Goal: Task Accomplishment & Management: Manage account settings

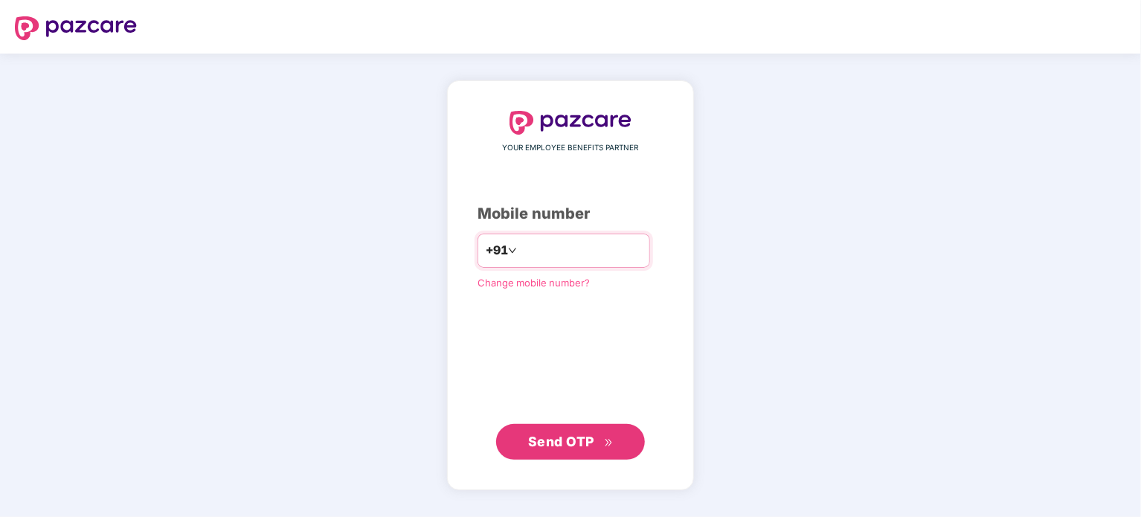
type input "**********"
click at [573, 450] on span "Send OTP" at bounding box center [571, 441] width 86 height 21
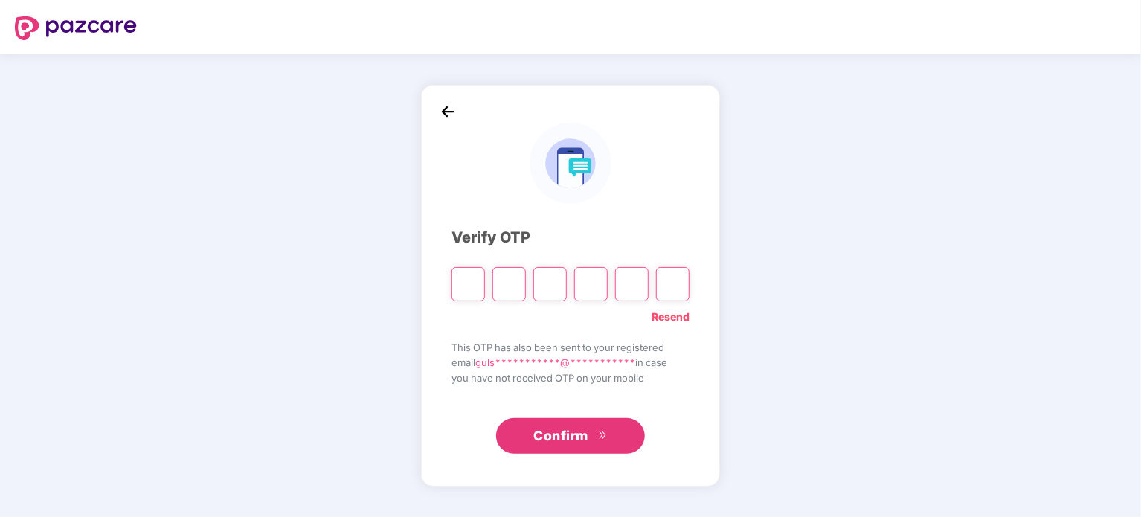
type input "*"
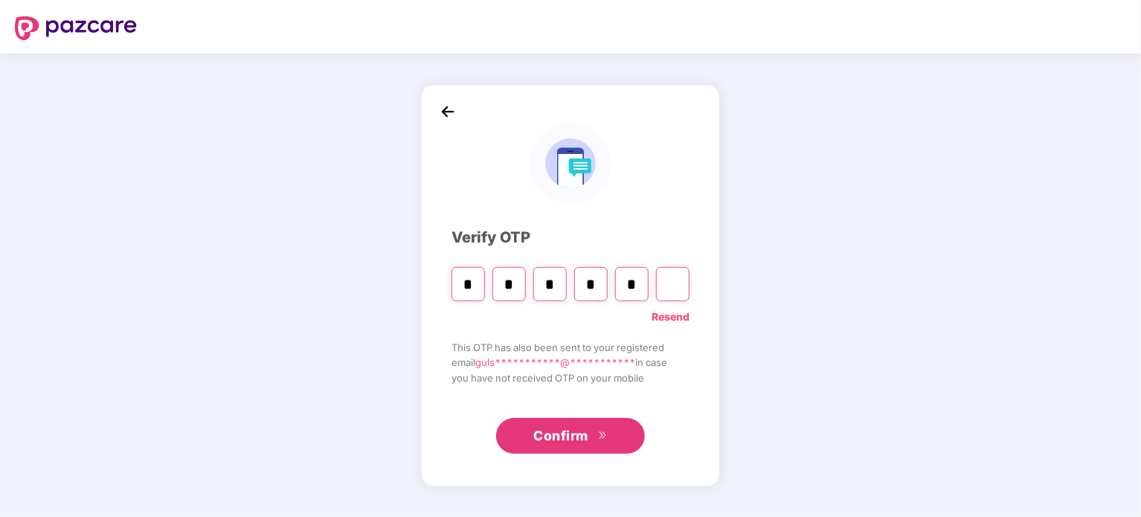
type input "*"
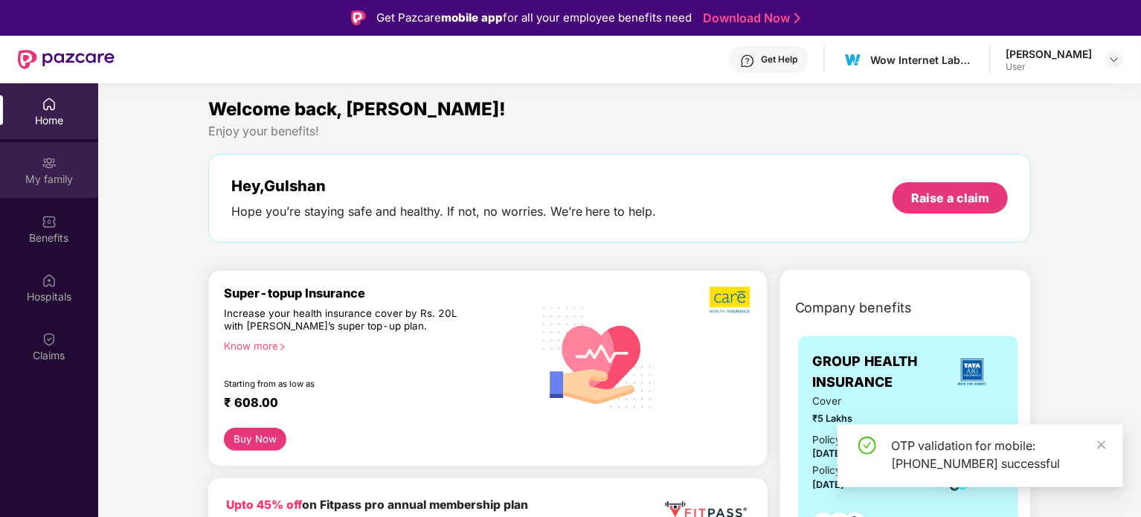
click at [61, 166] on div "My family" at bounding box center [49, 170] width 98 height 56
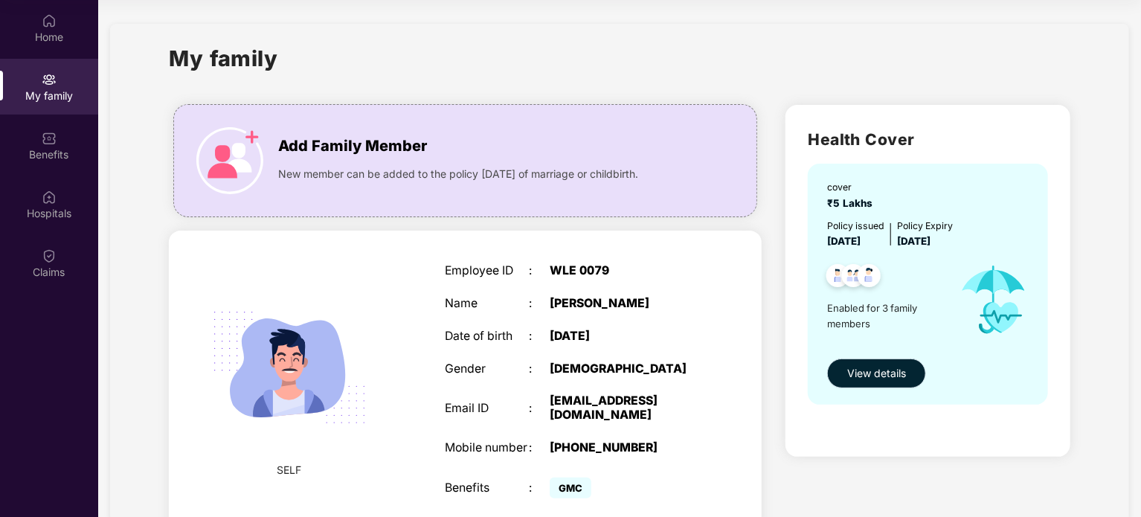
click at [867, 386] on button "View details" at bounding box center [876, 373] width 99 height 30
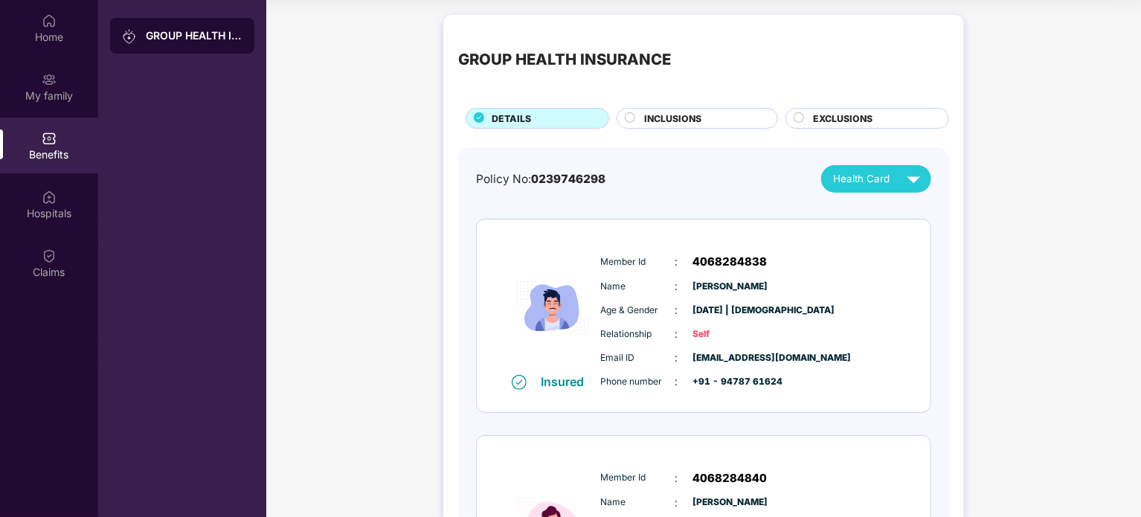
click at [685, 120] on span "INCLUSIONS" at bounding box center [672, 119] width 57 height 14
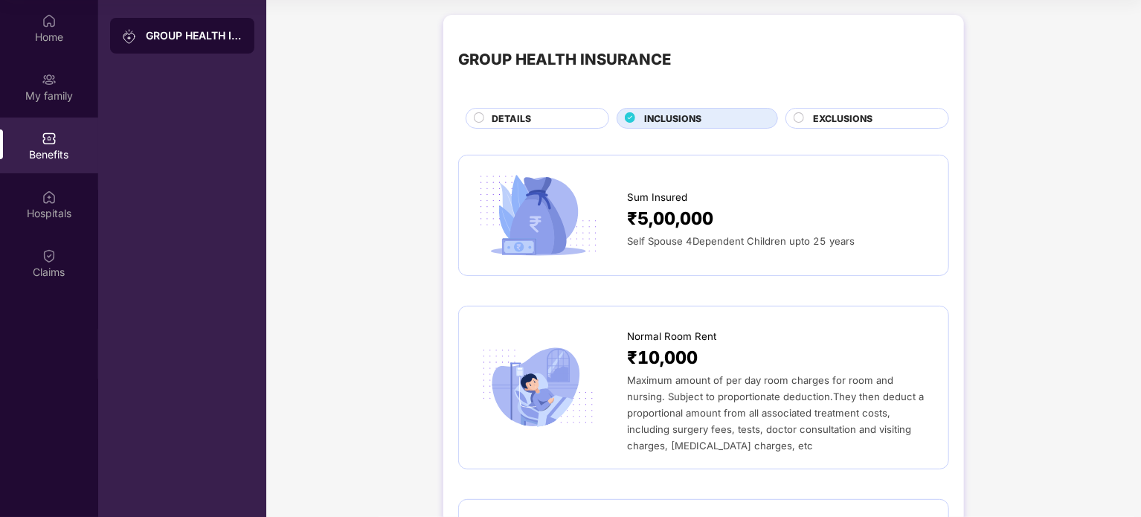
click at [553, 124] on div "DETAILS" at bounding box center [542, 120] width 117 height 16
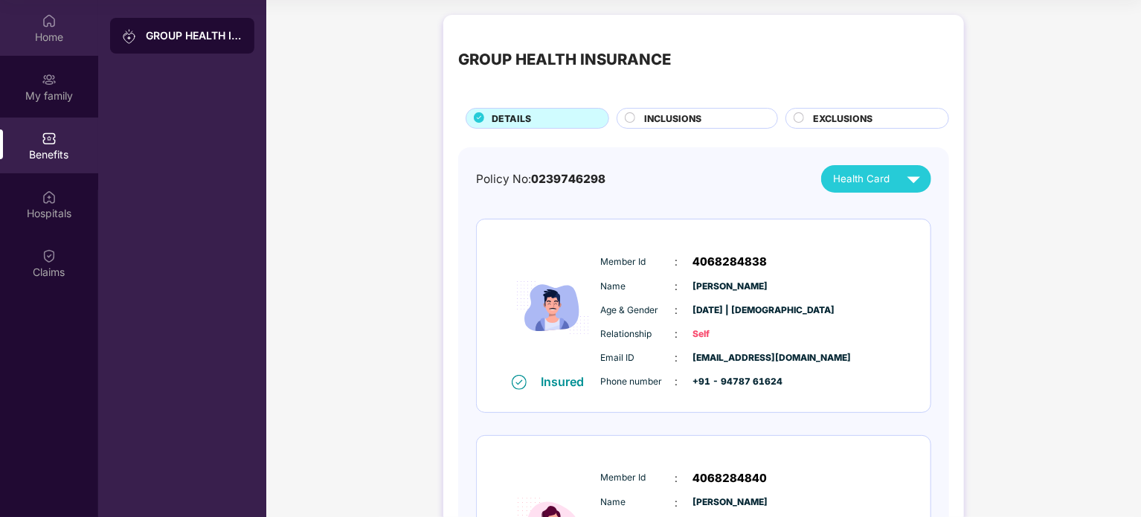
click at [55, 39] on div "Home" at bounding box center [49, 37] width 98 height 15
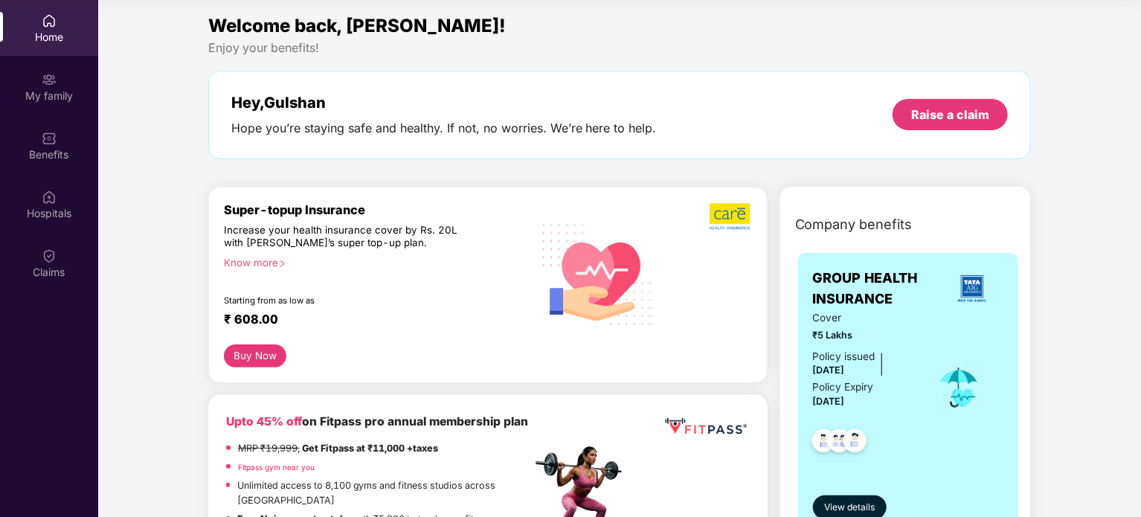
click at [251, 353] on button "Buy Now" at bounding box center [255, 355] width 63 height 23
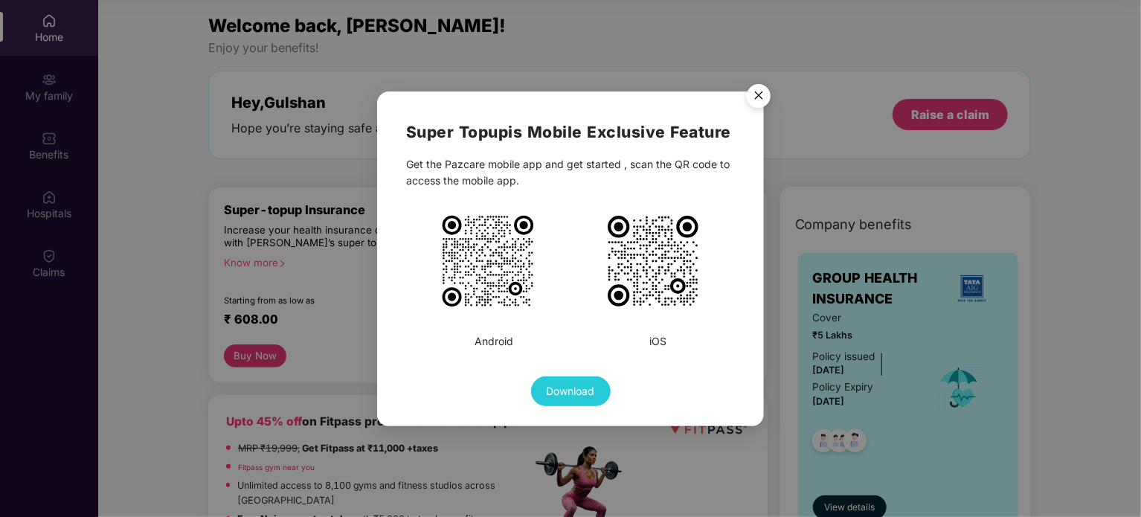
click at [503, 267] on img at bounding box center [488, 261] width 97 height 97
click at [761, 97] on img "Close" at bounding box center [759, 98] width 42 height 42
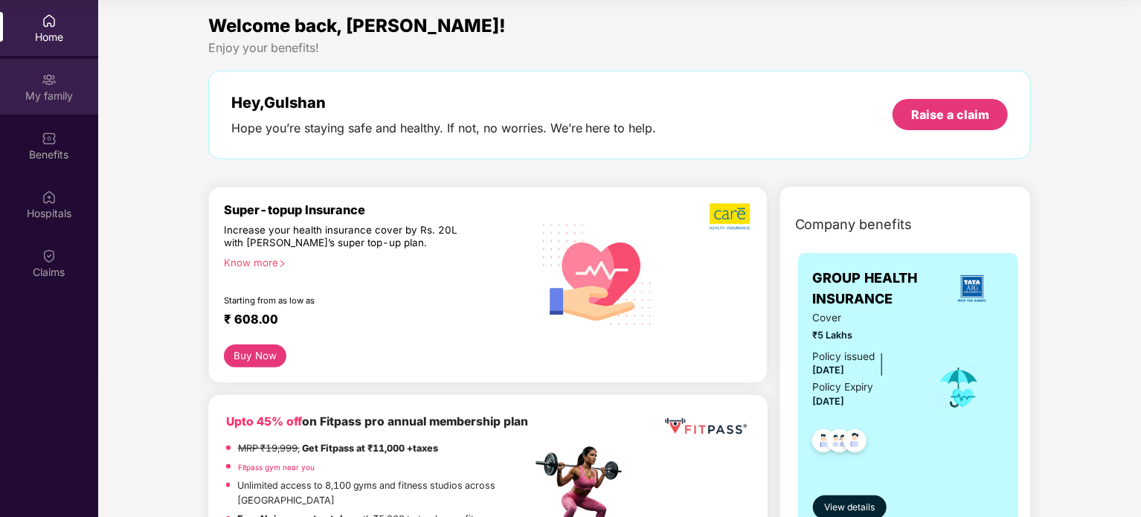
click at [54, 76] on img at bounding box center [49, 79] width 15 height 15
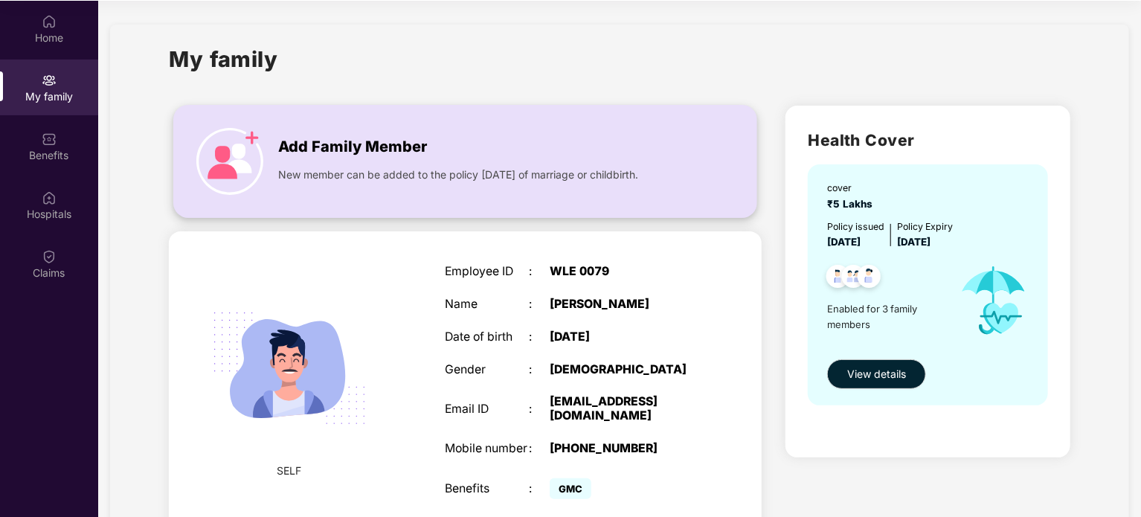
click at [387, 152] on span "Add Family Member" at bounding box center [352, 146] width 149 height 23
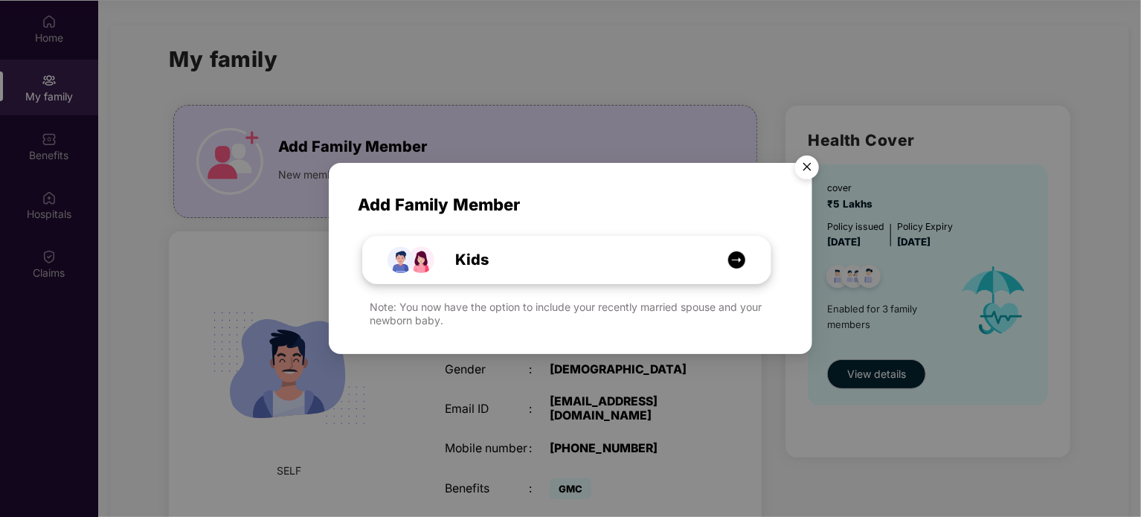
click at [464, 260] on span "Kids" at bounding box center [455, 259] width 67 height 23
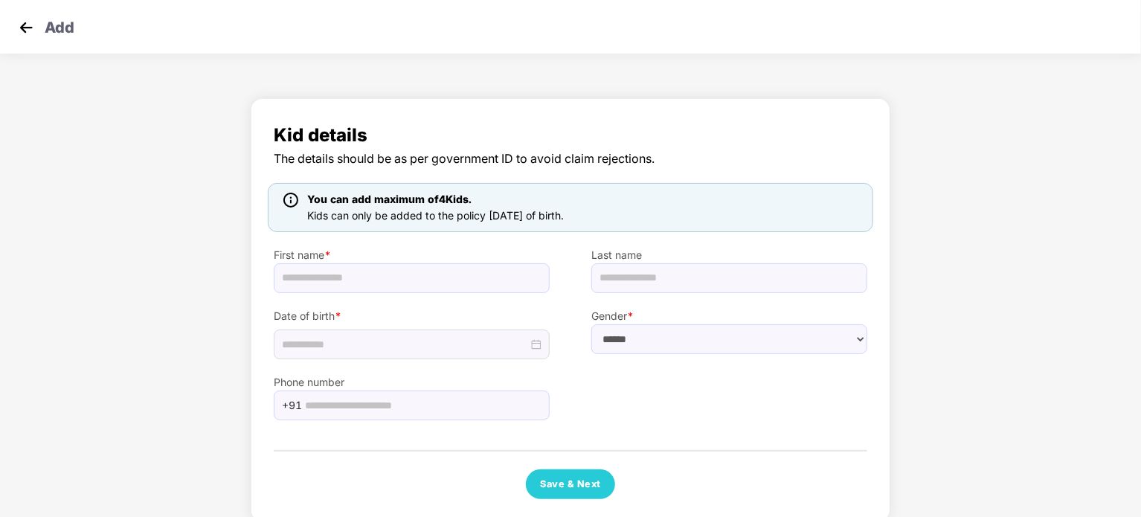
click at [30, 28] on img at bounding box center [26, 27] width 22 height 22
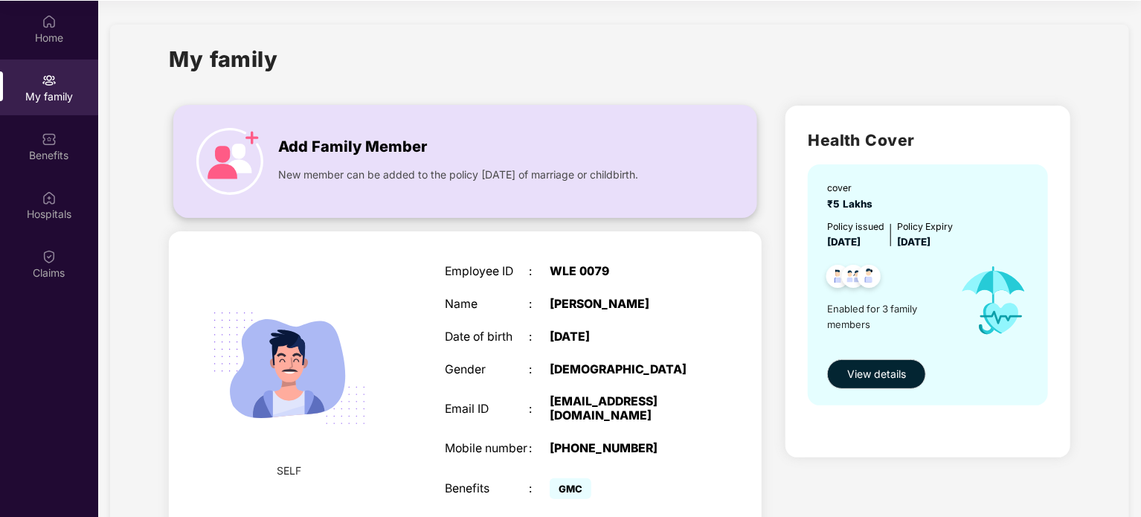
click at [377, 152] on span "Add Family Member" at bounding box center [352, 146] width 149 height 23
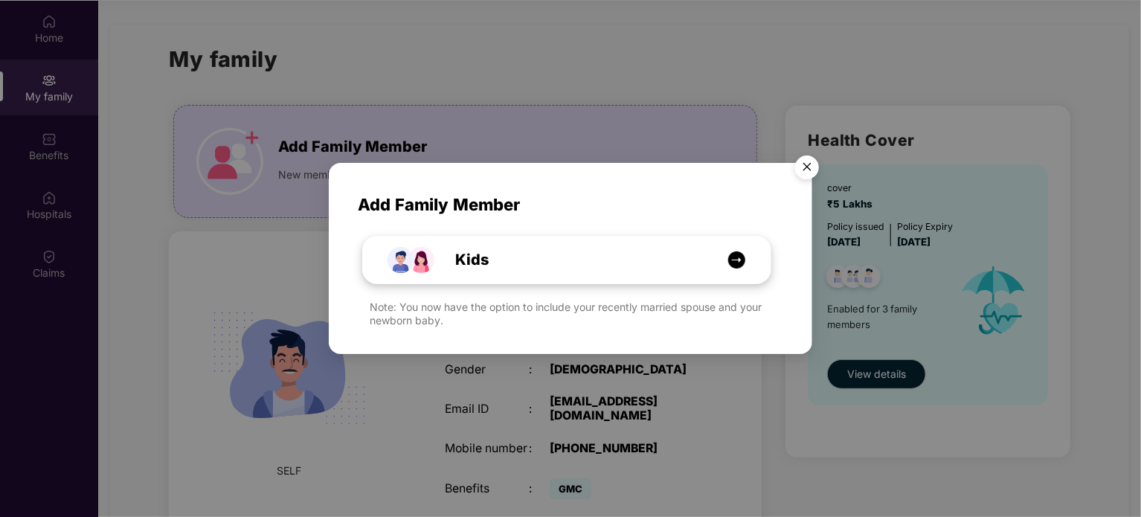
click at [397, 265] on img at bounding box center [410, 259] width 47 height 47
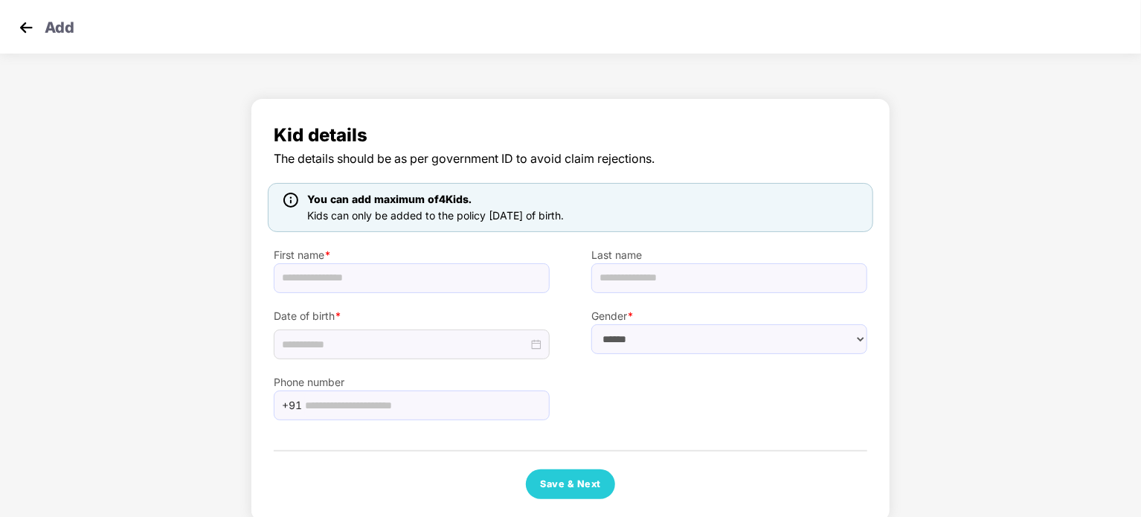
click at [28, 26] on img at bounding box center [26, 27] width 22 height 22
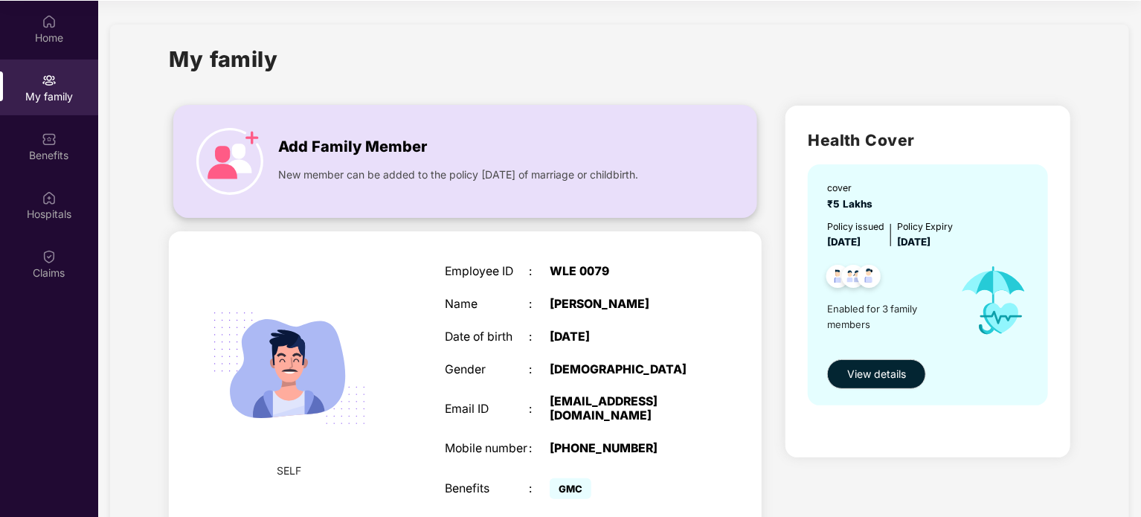
click at [337, 154] on span "Add Family Member" at bounding box center [352, 146] width 149 height 23
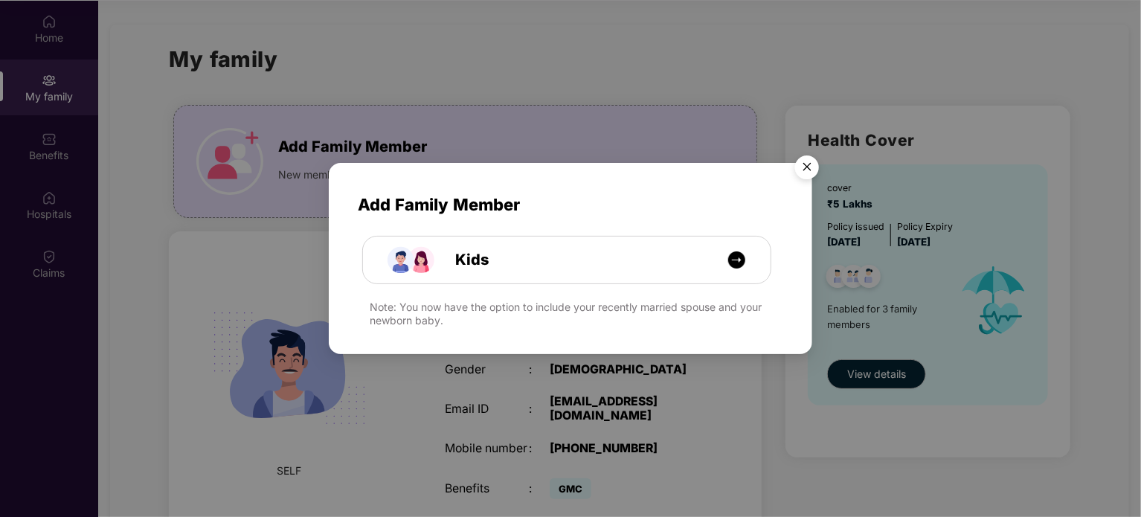
click at [413, 317] on div "Note: You now have the option to include your recently married spouse and your …" at bounding box center [576, 313] width 413 height 27
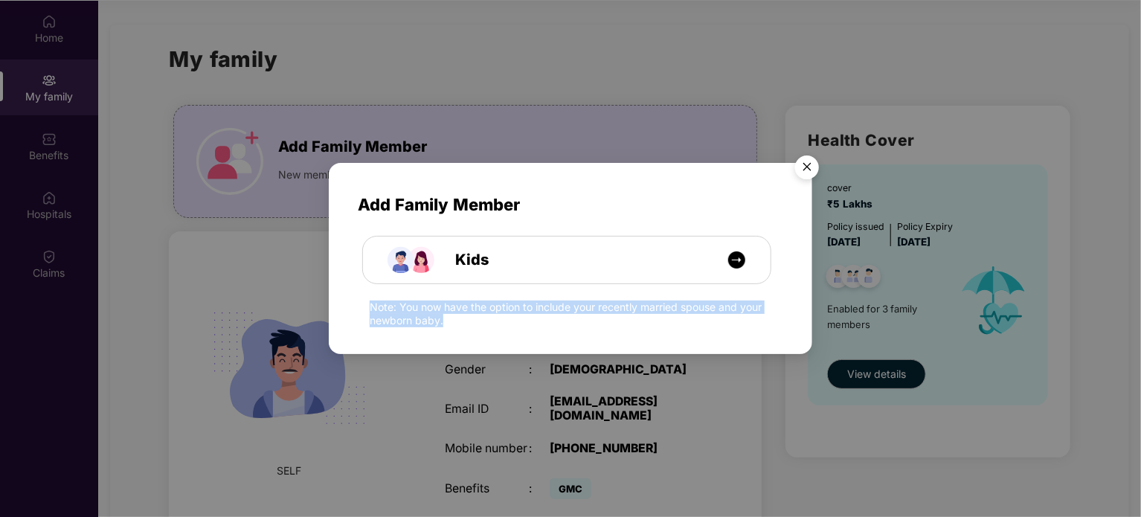
click at [413, 317] on div "Note: You now have the option to include your recently married spouse and your …" at bounding box center [576, 313] width 413 height 27
copy div "Note: You now have the option to include your recently married spouse and your …"
click at [811, 172] on img "Close" at bounding box center [807, 170] width 42 height 42
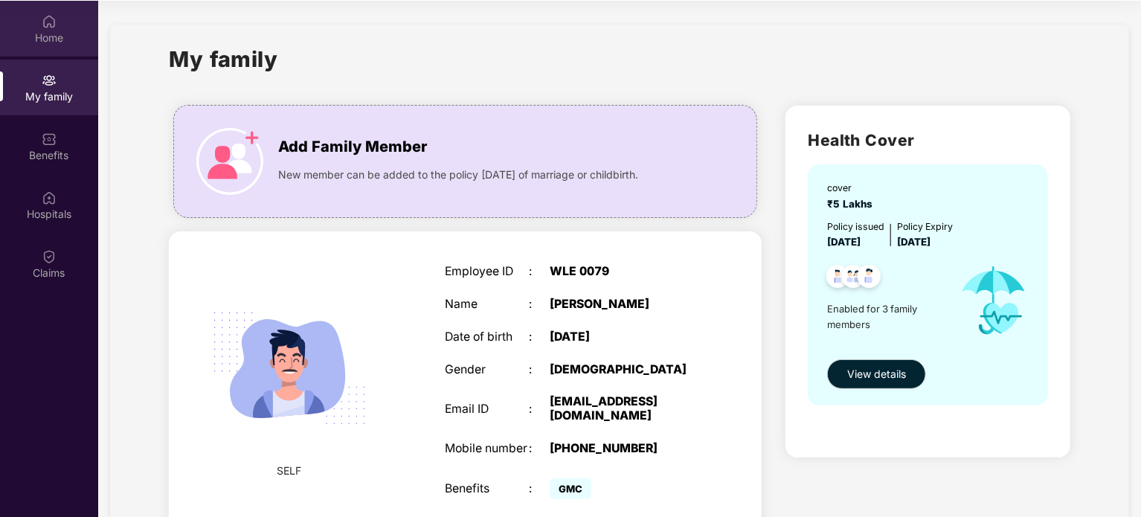
click at [57, 30] on div "Home" at bounding box center [49, 37] width 98 height 15
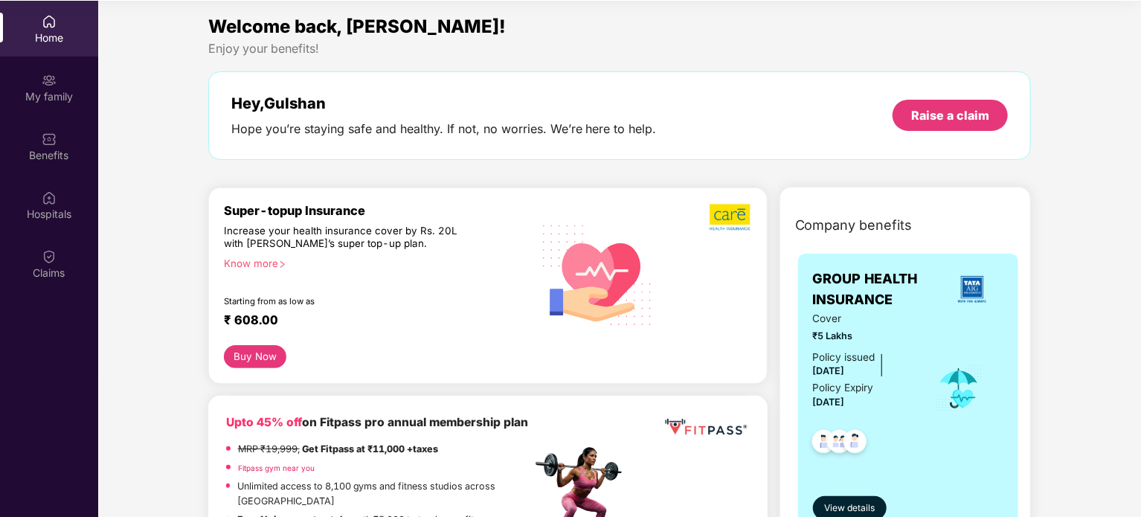
click at [244, 263] on div "Know more" at bounding box center [373, 262] width 299 height 10
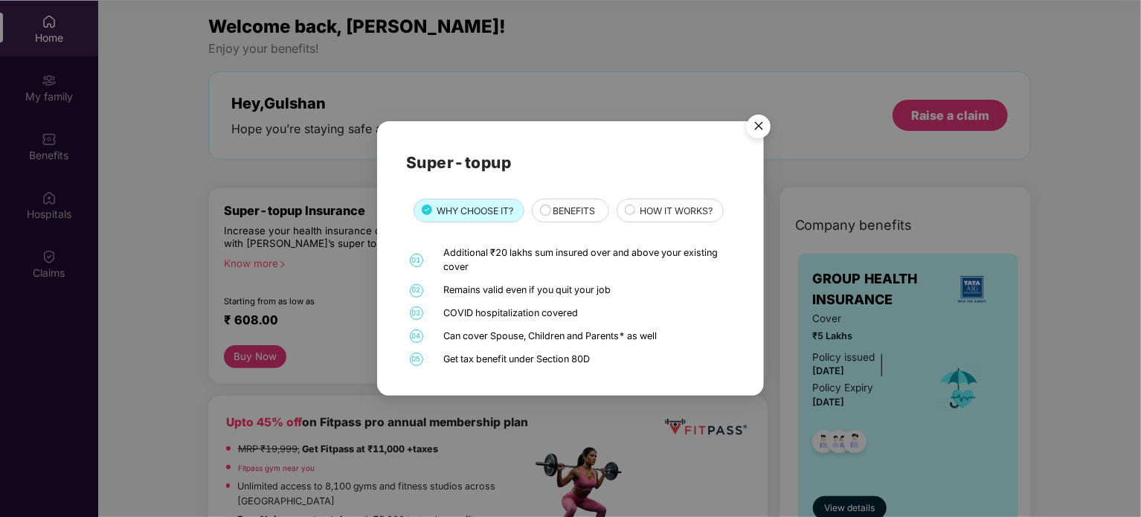
click at [541, 219] on div "BENEFITS" at bounding box center [570, 211] width 77 height 24
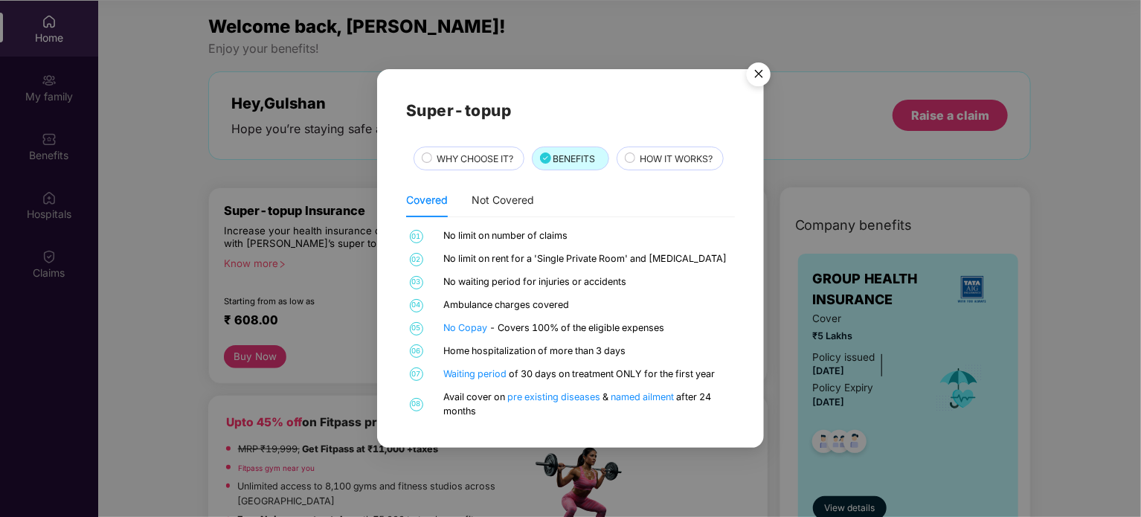
click at [759, 72] on img "Close" at bounding box center [759, 77] width 42 height 42
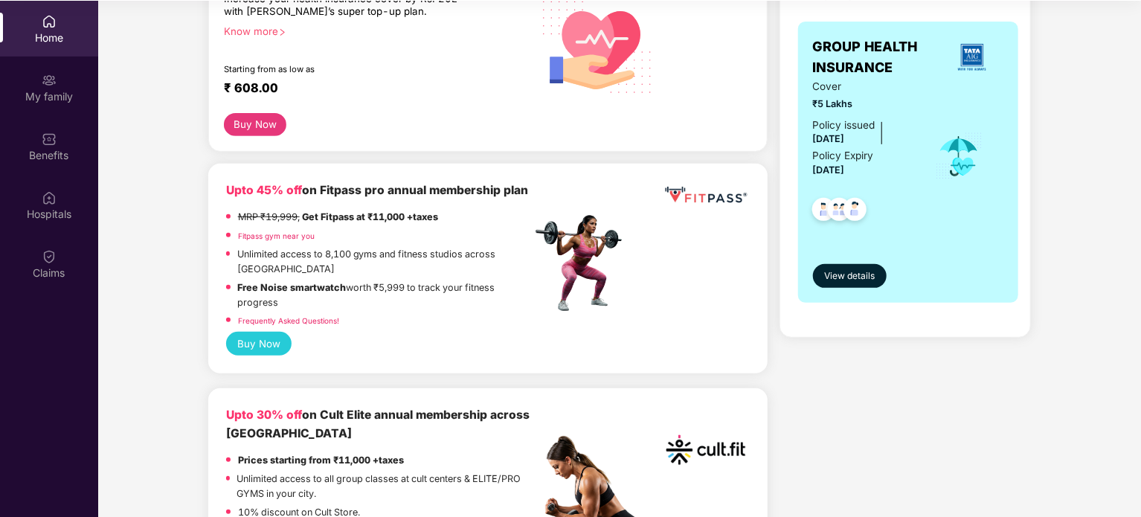
scroll to position [231, 0]
